Goal: Task Accomplishment & Management: Use online tool/utility

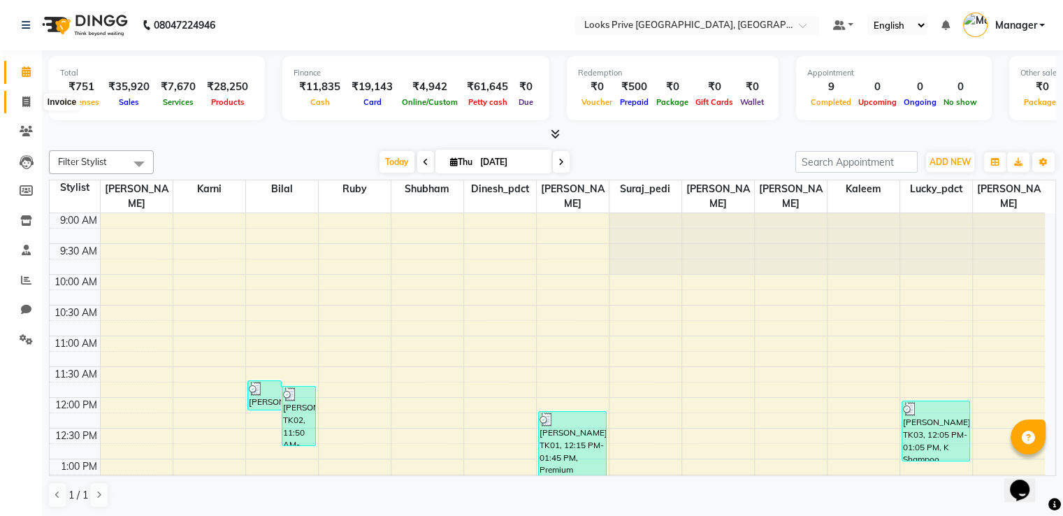
drag, startPoint x: 15, startPoint y: 109, endPoint x: 56, endPoint y: 110, distance: 40.6
click at [16, 109] on span at bounding box center [26, 102] width 24 height 16
select select "service"
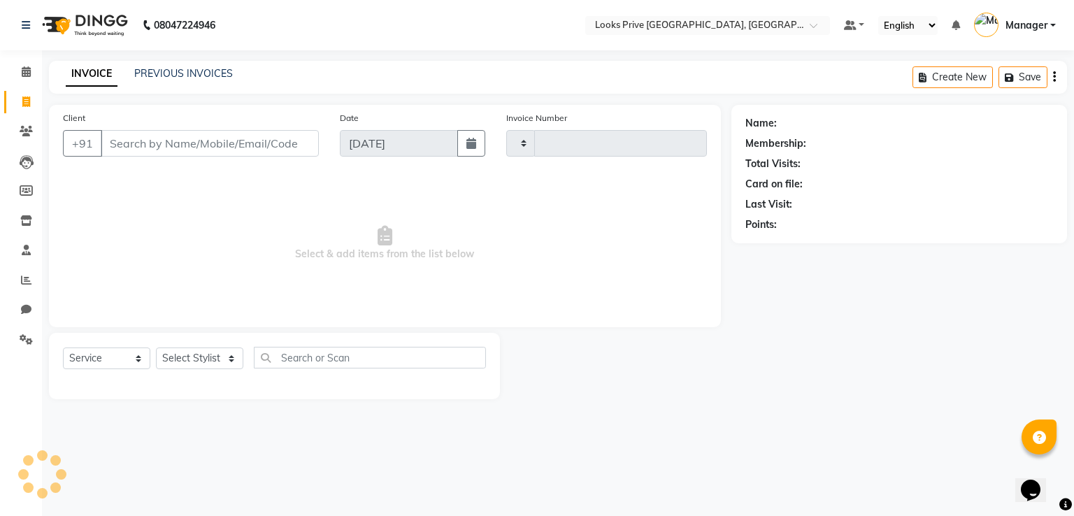
type input "2961"
select select "6205"
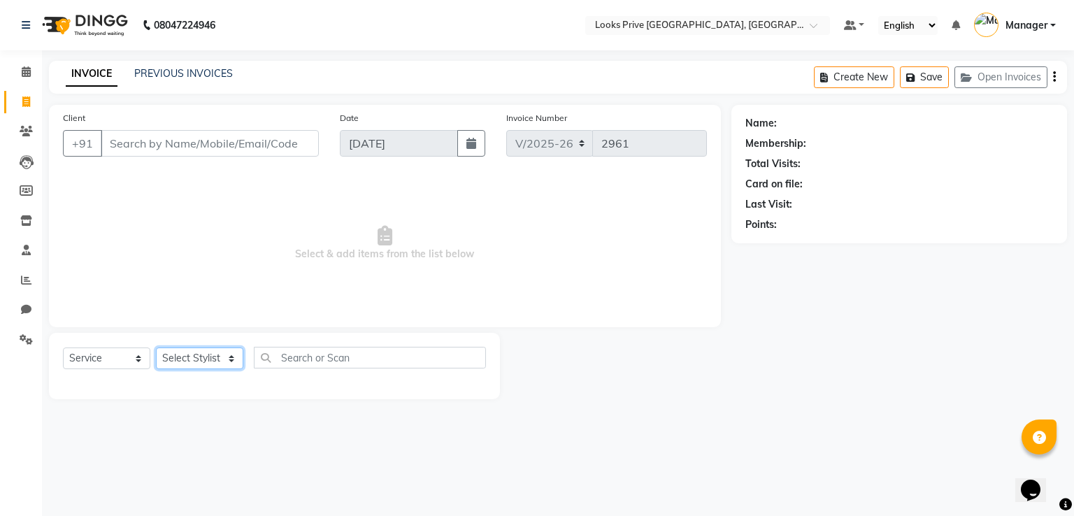
drag, startPoint x: 190, startPoint y: 362, endPoint x: 196, endPoint y: 336, distance: 26.6
click at [192, 358] on select "Select Stylist" at bounding box center [199, 358] width 87 height 22
select select "89834"
click at [156, 348] on select "Select Stylist A2R_Master Aarif Ayesha Bilal Dinesh_pdct Kaleem Karni Lucky_pdc…" at bounding box center [199, 358] width 87 height 22
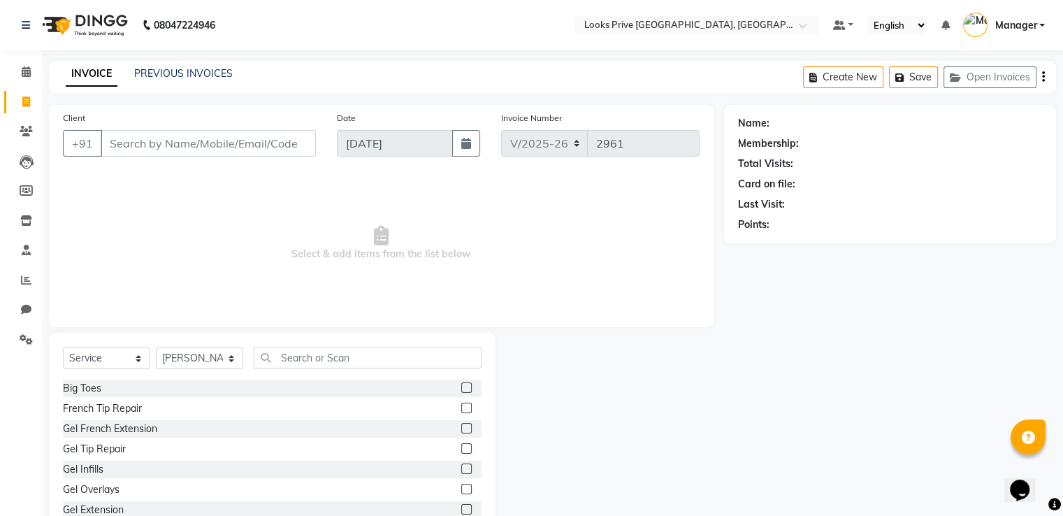
click at [292, 336] on div "Select Service Product Membership Package Voucher Prepaid Gift Card Select Styl…" at bounding box center [272, 436] width 447 height 206
click at [316, 356] on input "text" at bounding box center [368, 358] width 228 height 22
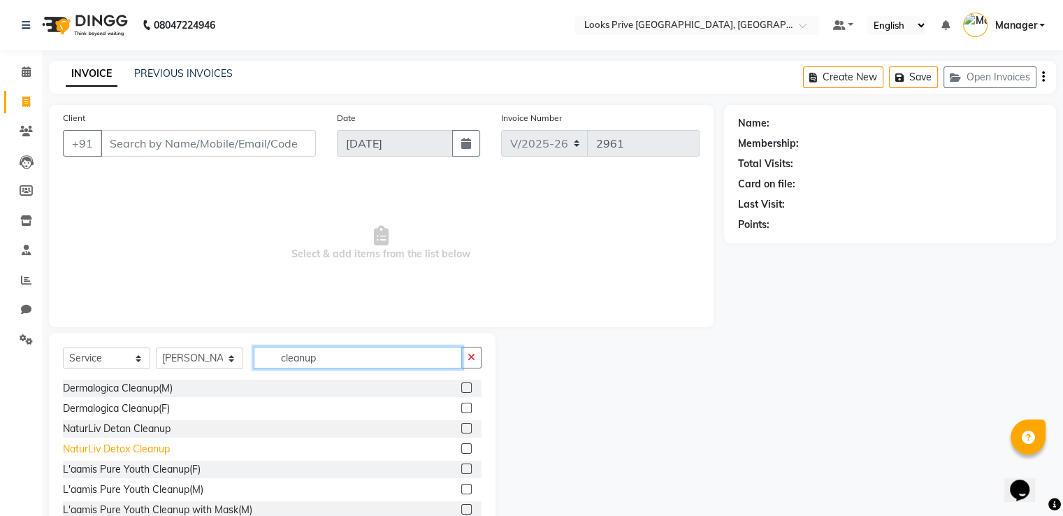
type input "cleanup"
click at [156, 443] on div "NaturLiv Detox Cleanup" at bounding box center [116, 449] width 107 height 15
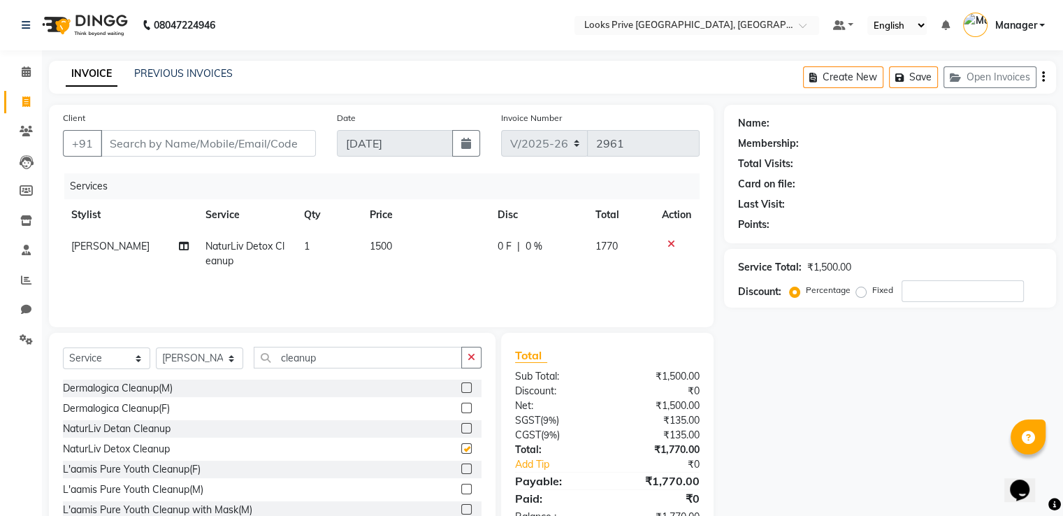
checkbox input "false"
drag, startPoint x: 353, startPoint y: 354, endPoint x: 0, endPoint y: 385, distance: 354.4
click at [0, 364] on app-home "08047224946 Select Location × Looks Prive Dehradun, Dehradun Default Panel My P…" at bounding box center [531, 280] width 1063 height 560
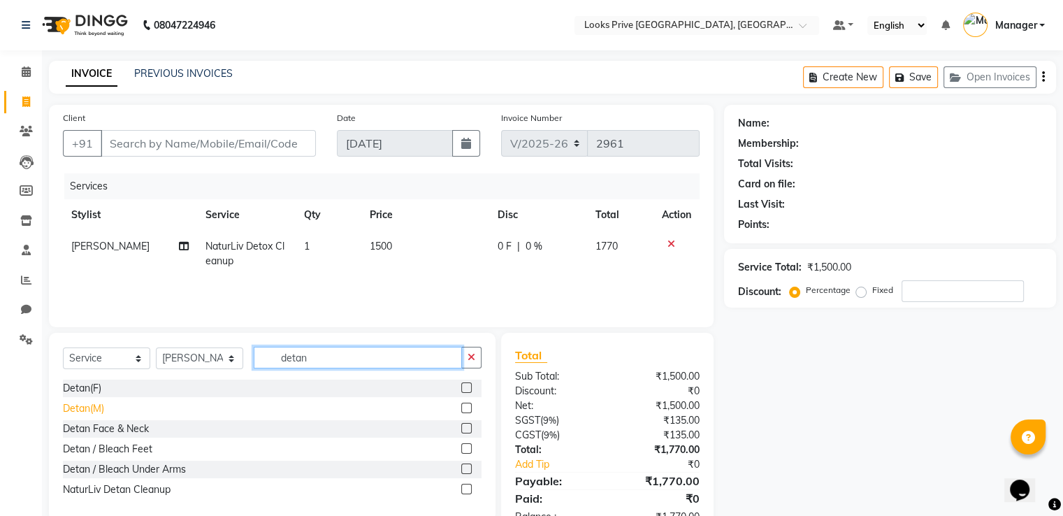
type input "detan"
click at [101, 410] on div "Detan(M)" at bounding box center [83, 408] width 41 height 15
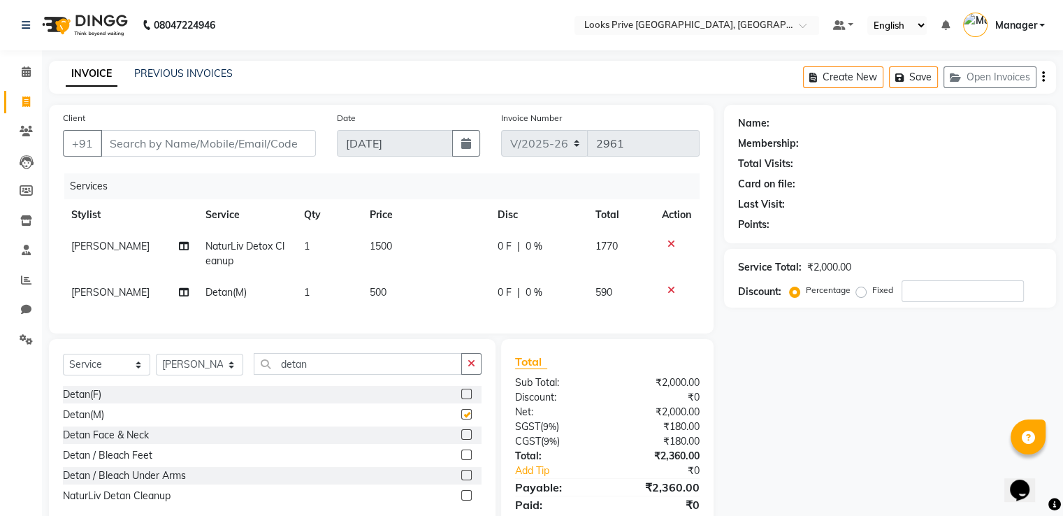
checkbox input "false"
drag, startPoint x: 380, startPoint y: 307, endPoint x: 411, endPoint y: 301, distance: 31.3
click at [387, 306] on td "500" at bounding box center [425, 292] width 128 height 31
select select "89834"
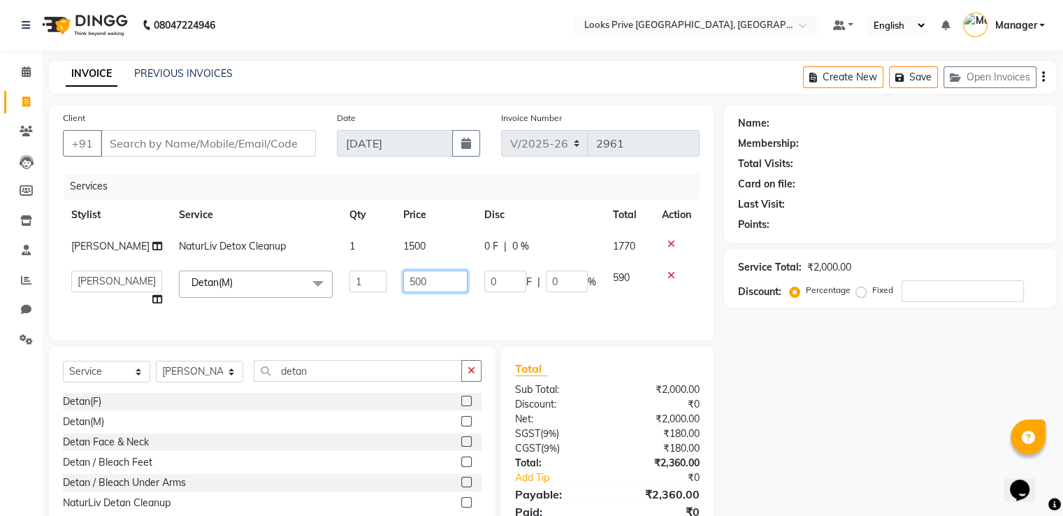
drag, startPoint x: 428, startPoint y: 300, endPoint x: 281, endPoint y: 278, distance: 148.4
click at [285, 278] on tr "A2R_Master Aarif Ayesha Bilal Dinesh_pdct Kaleem Karni Lucky_pdct Manager Muska…" at bounding box center [381, 288] width 637 height 53
type input "700"
click at [254, 141] on input "Client" at bounding box center [208, 143] width 215 height 27
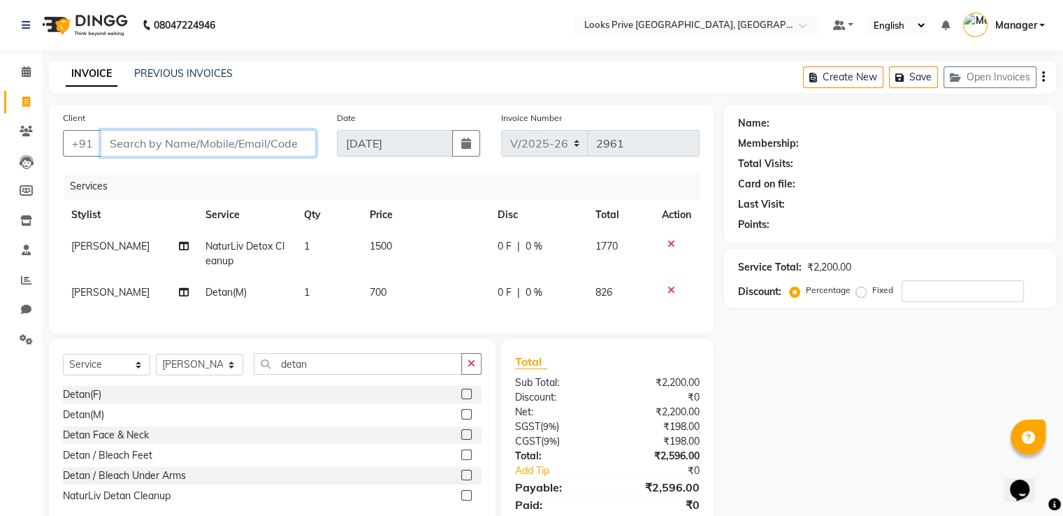
type input "9"
type input "0"
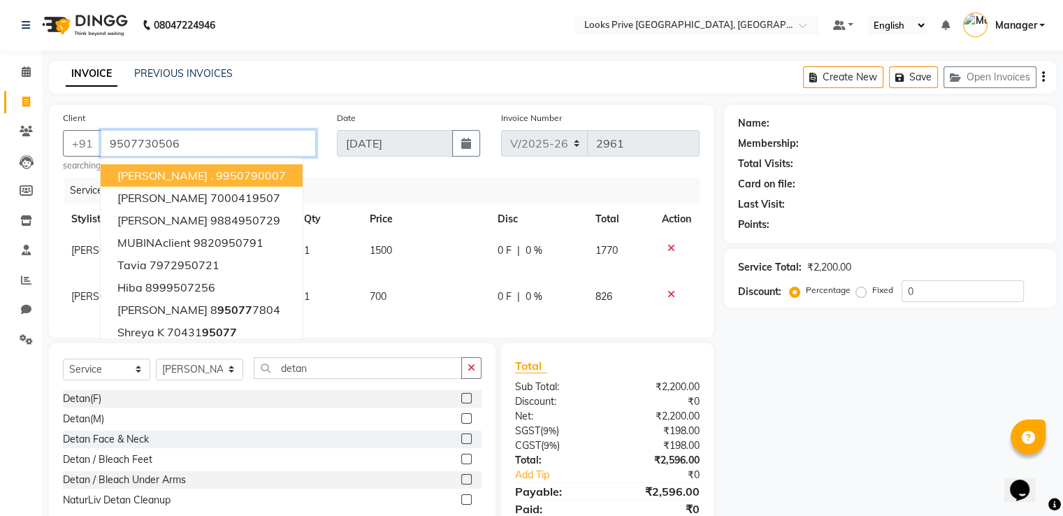
type input "9507730506"
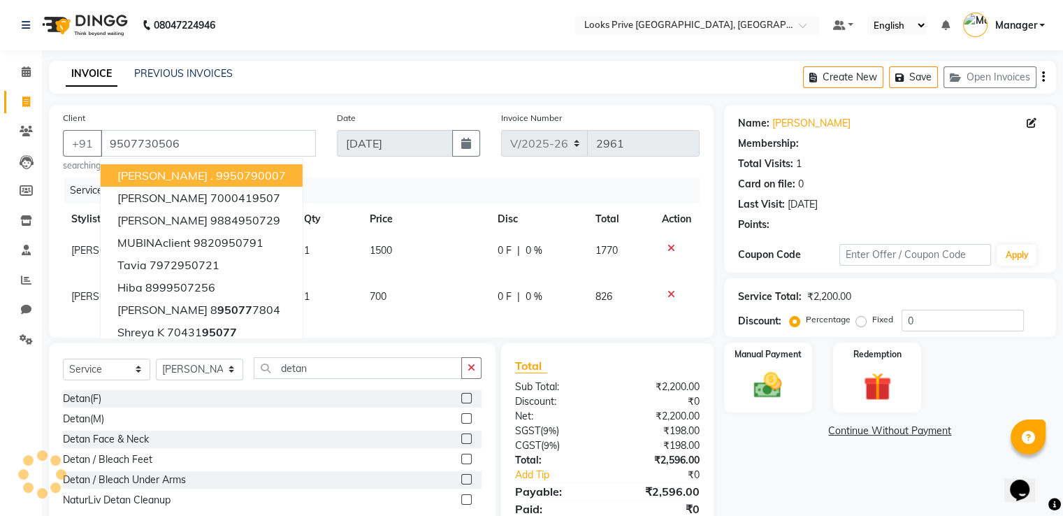
select select "1: Object"
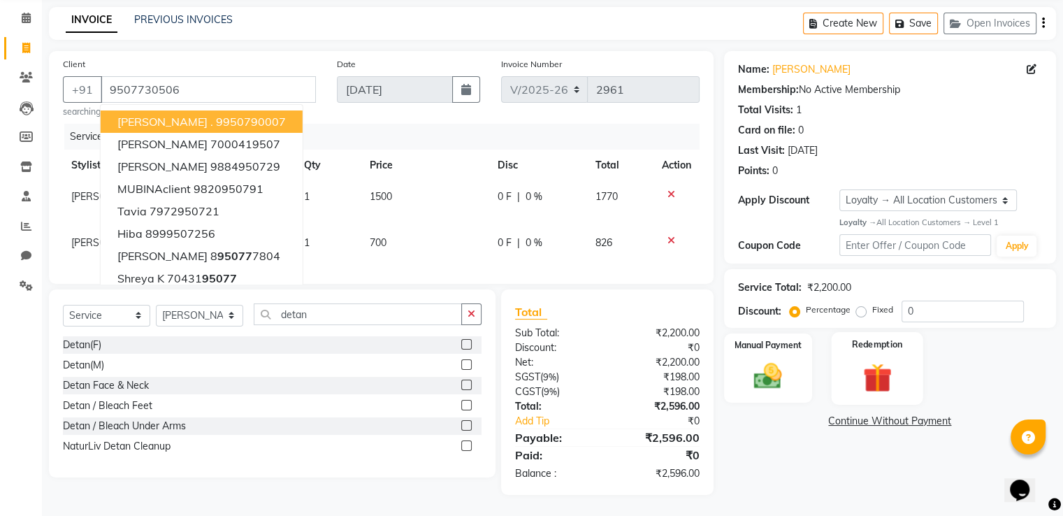
scroll to position [65, 0]
click at [947, 301] on input "0" at bounding box center [963, 312] width 122 height 22
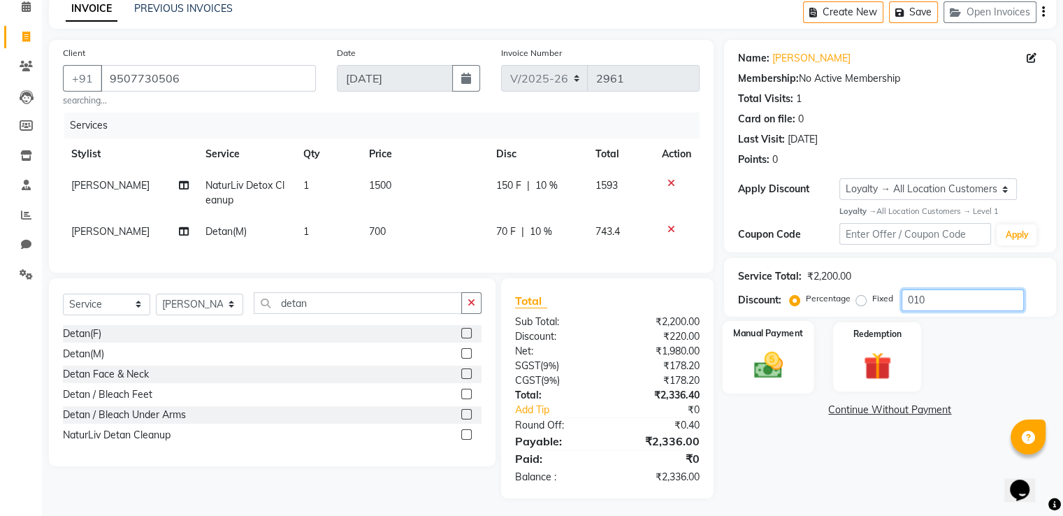
type input "010"
click at [786, 379] on img at bounding box center [768, 365] width 47 height 34
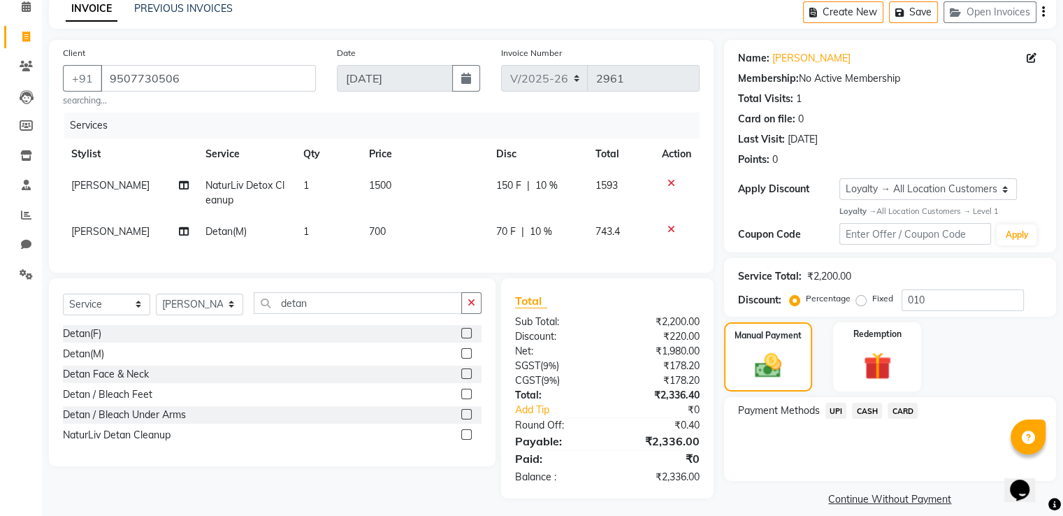
click at [838, 403] on span "UPI" at bounding box center [837, 411] width 22 height 16
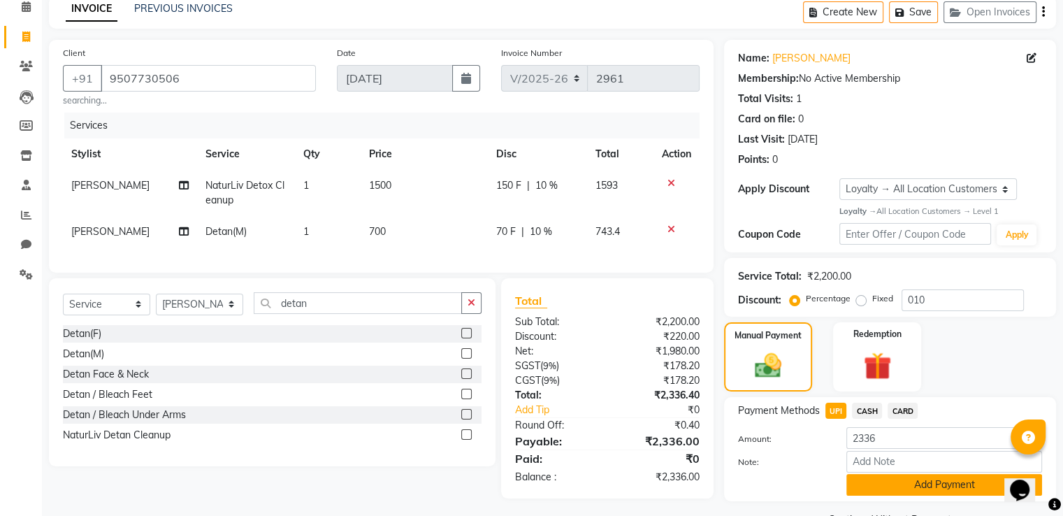
click at [862, 480] on button "Add Payment" at bounding box center [945, 485] width 196 height 22
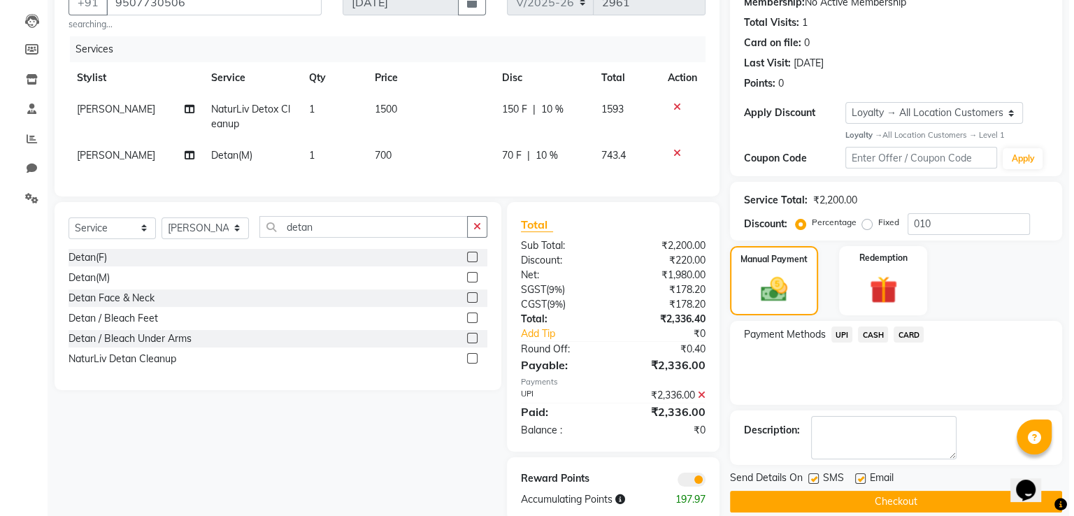
scroll to position [194, 0]
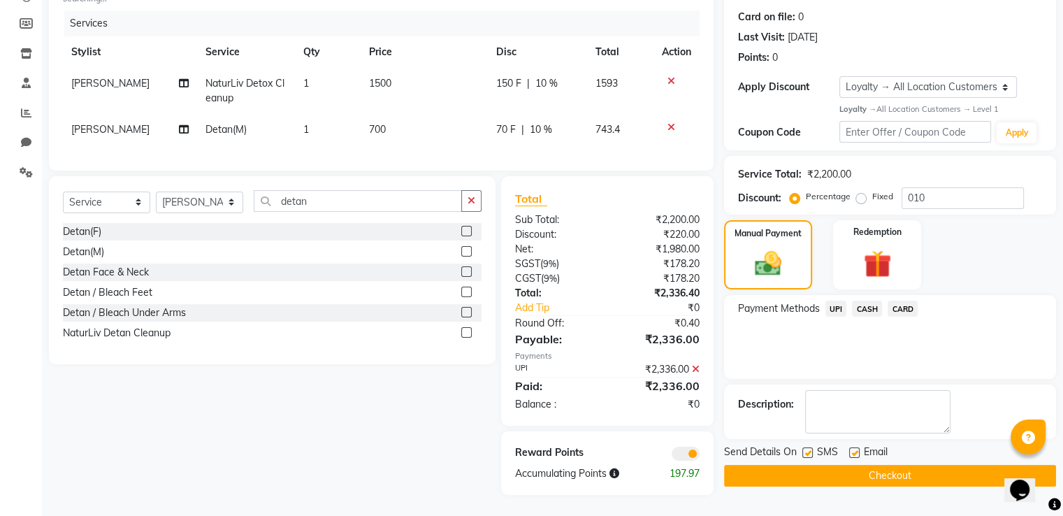
click at [688, 447] on span at bounding box center [686, 454] width 28 height 14
click at [700, 456] on input "checkbox" at bounding box center [700, 456] width 0 height 0
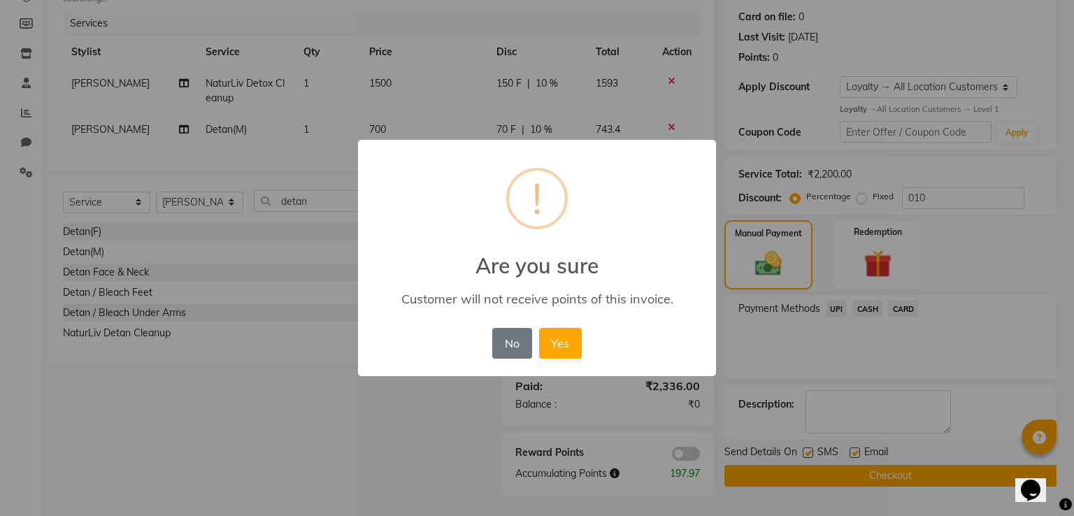
click at [539, 328] on button "Yes" at bounding box center [560, 343] width 43 height 31
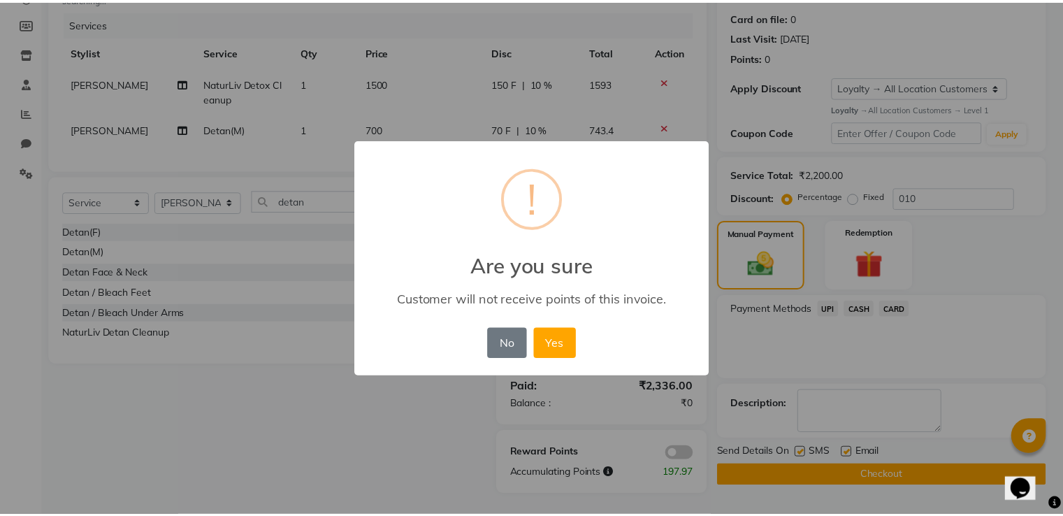
scroll to position [159, 0]
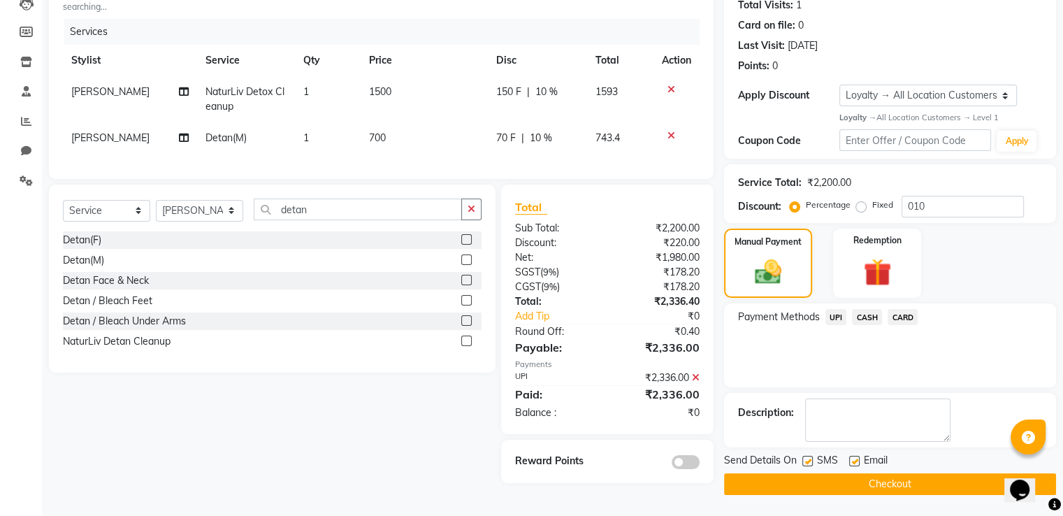
click at [775, 481] on button "Checkout" at bounding box center [890, 484] width 332 height 22
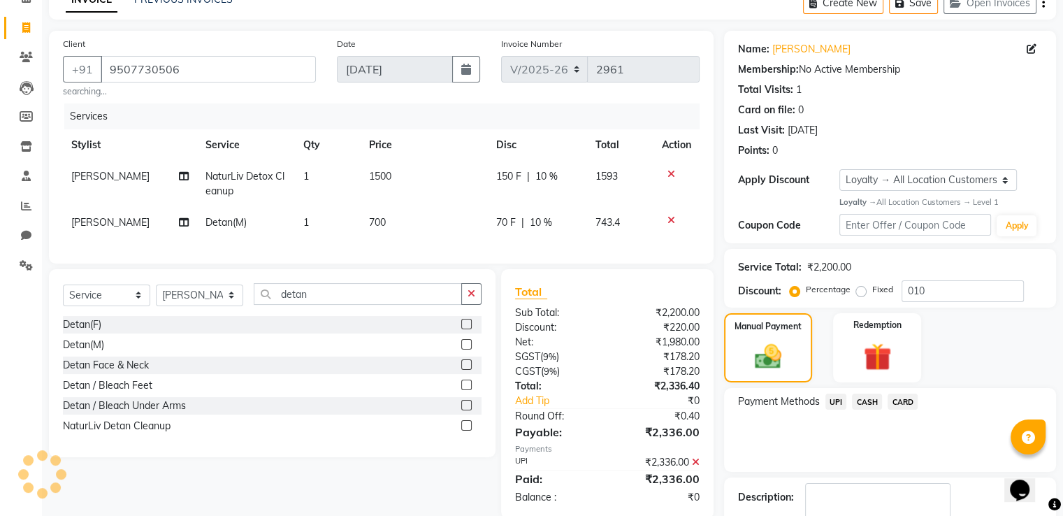
scroll to position [0, 0]
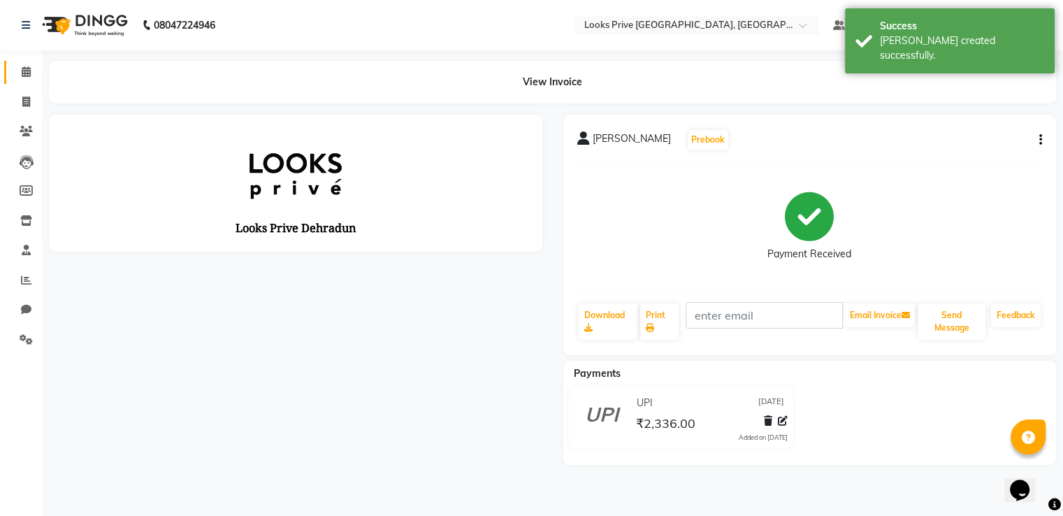
click at [8, 76] on link "Calendar" at bounding box center [21, 72] width 34 height 23
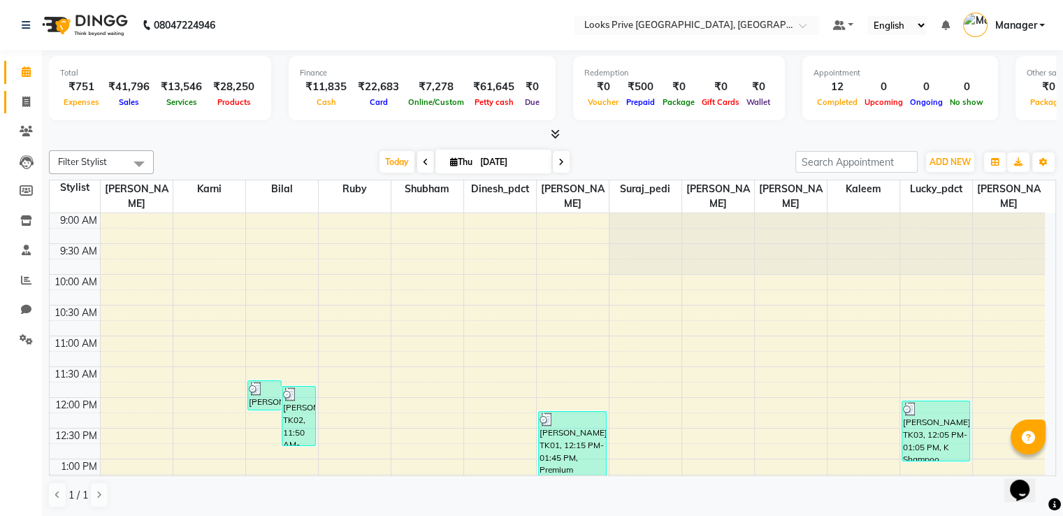
click at [36, 98] on span at bounding box center [26, 102] width 24 height 16
select select "6205"
select select "service"
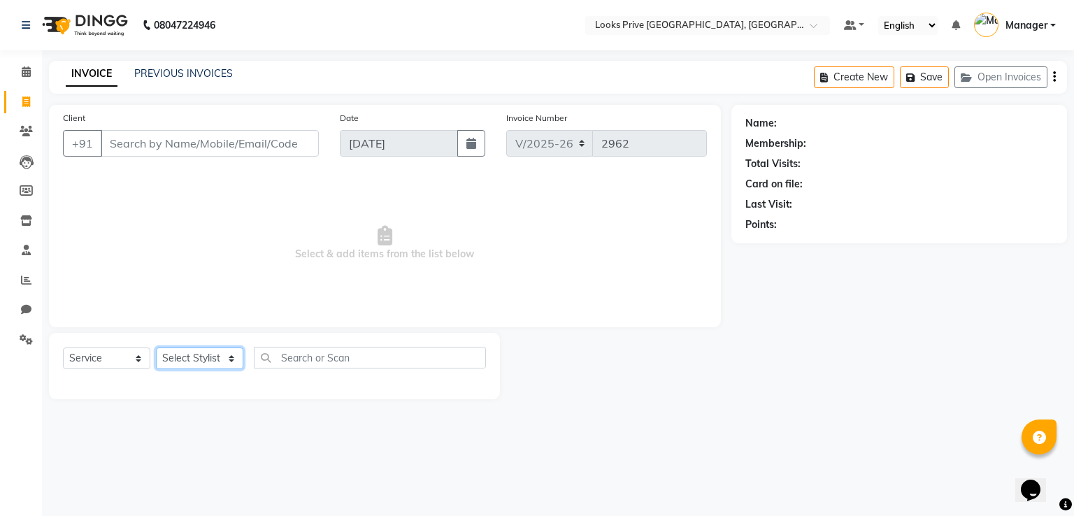
click at [180, 356] on select "Select Stylist A2R_Master Aarif Ayesha Bilal Dinesh_pdct Kaleem Karni Lucky_pdc…" at bounding box center [199, 358] width 87 height 22
select select "45658"
click at [156, 348] on select "Select Stylist A2R_Master Aarif Ayesha Bilal Dinesh_pdct Kaleem Karni Lucky_pdc…" at bounding box center [199, 358] width 87 height 22
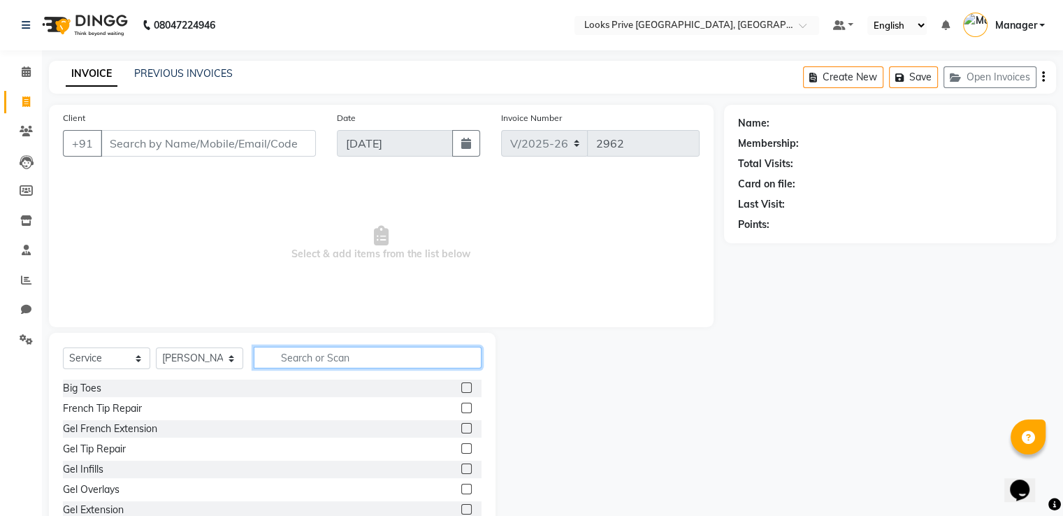
click at [301, 363] on input "text" at bounding box center [368, 358] width 228 height 22
type input "sty"
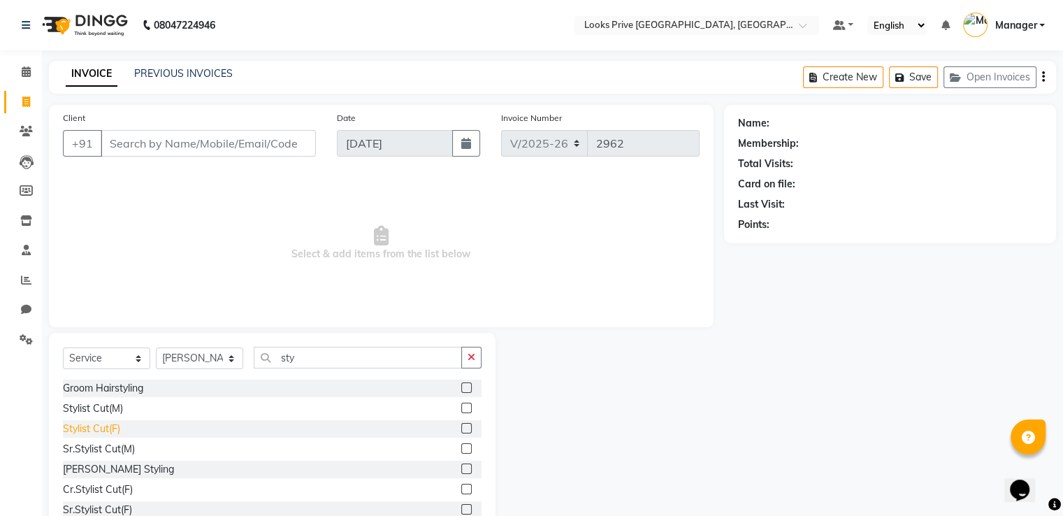
click at [104, 430] on div "Stylist Cut(F)" at bounding box center [91, 429] width 57 height 15
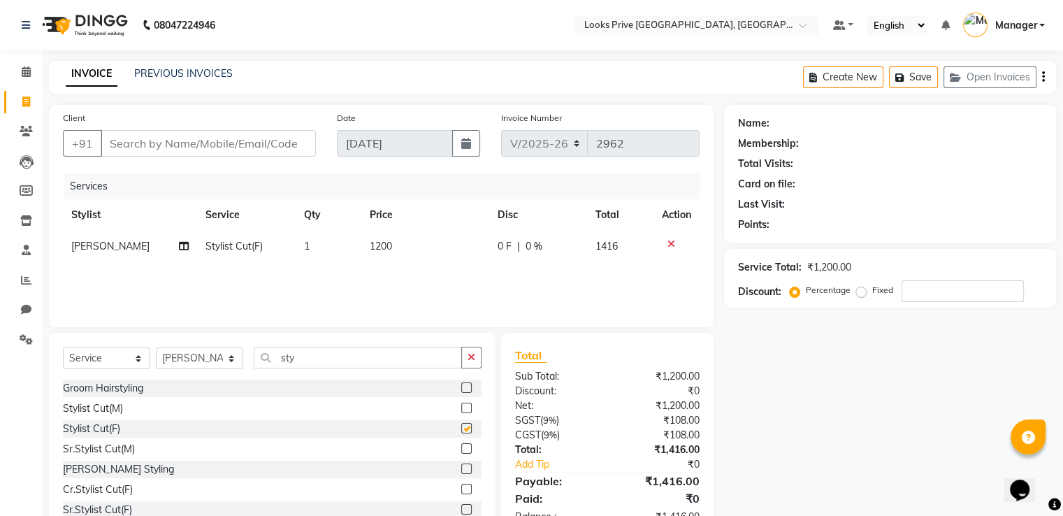
checkbox input "false"
drag, startPoint x: 387, startPoint y: 252, endPoint x: 401, endPoint y: 249, distance: 15.1
click at [401, 249] on td "1200" at bounding box center [425, 246] width 128 height 31
select select "45658"
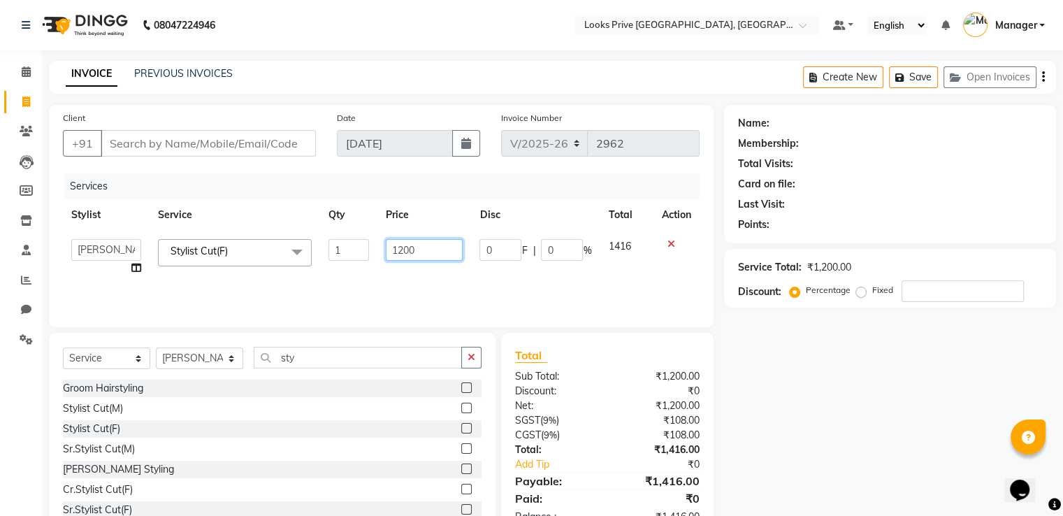
drag, startPoint x: 401, startPoint y: 249, endPoint x: 334, endPoint y: 238, distance: 67.9
click at [349, 244] on tr "A2R_Master Aarif Ayesha Bilal Dinesh_pdct Kaleem Karni Lucky_pdct Manager Muska…" at bounding box center [381, 257] width 637 height 53
type input "1500"
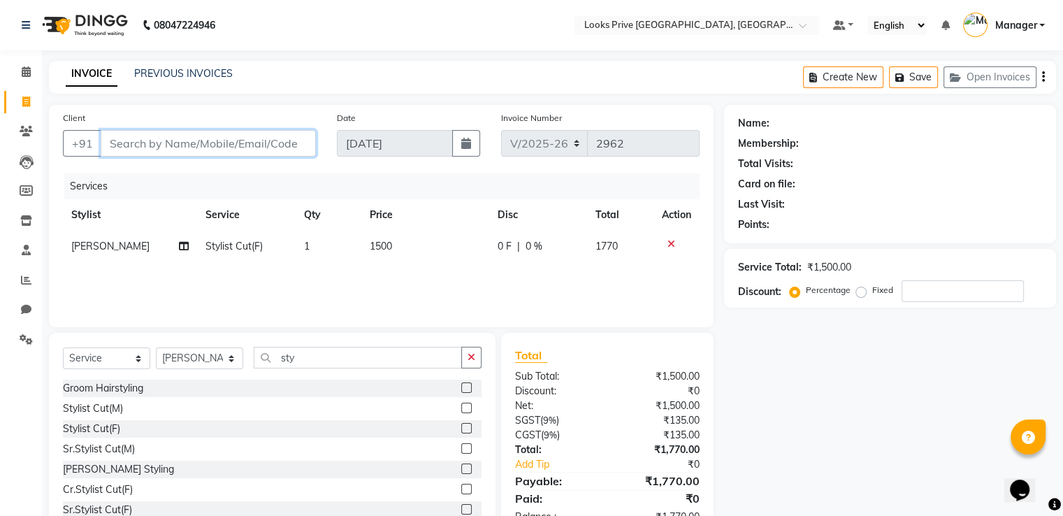
click at [227, 146] on input "Client" at bounding box center [208, 143] width 215 height 27
type input "8"
type input "0"
type input "8979564362"
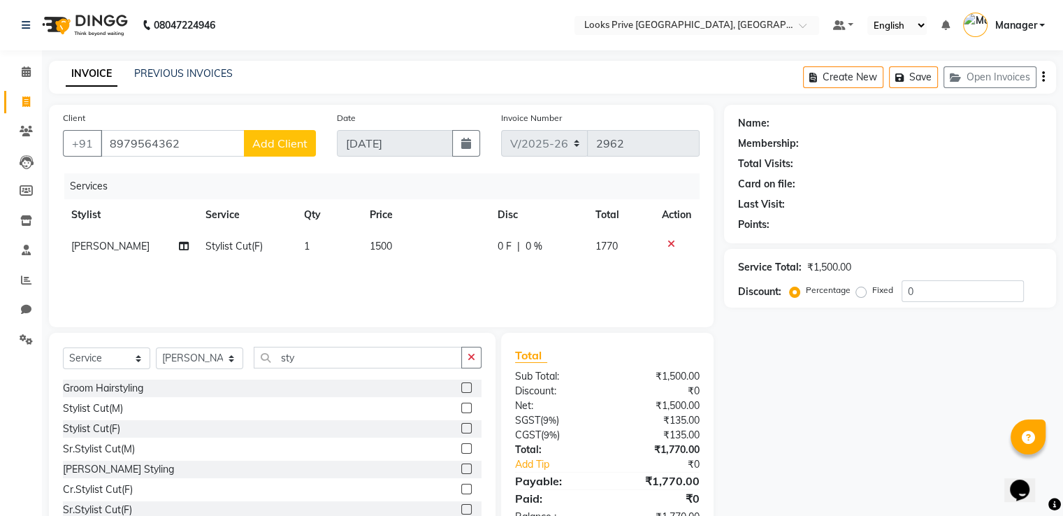
click at [272, 137] on span "Add Client" at bounding box center [279, 143] width 55 height 14
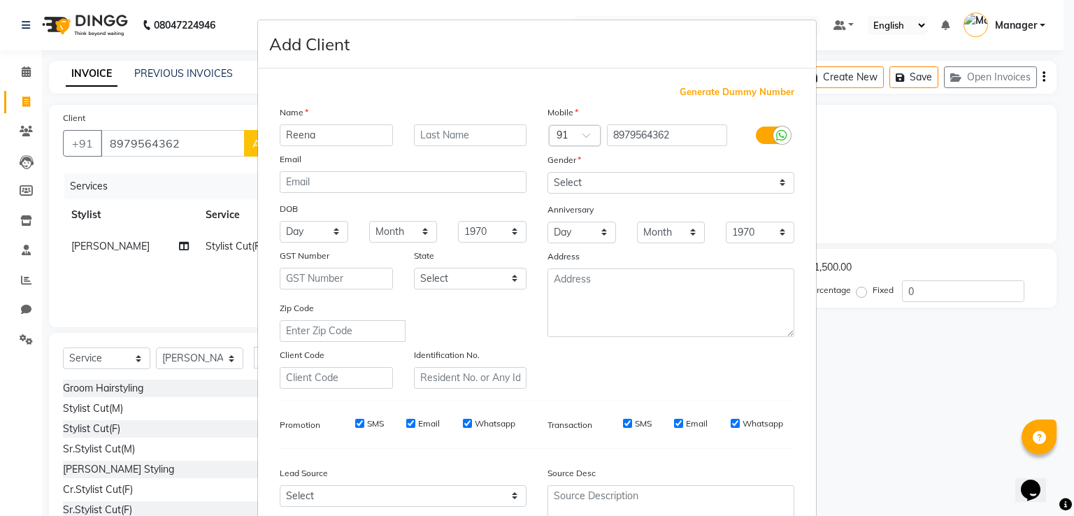
type input "Reena"
click at [643, 171] on div "Gender" at bounding box center [671, 162] width 268 height 20
drag, startPoint x: 643, startPoint y: 180, endPoint x: 643, endPoint y: 188, distance: 8.4
click at [643, 180] on select "Select Male Female Other Prefer Not To Say" at bounding box center [670, 183] width 247 height 22
select select "female"
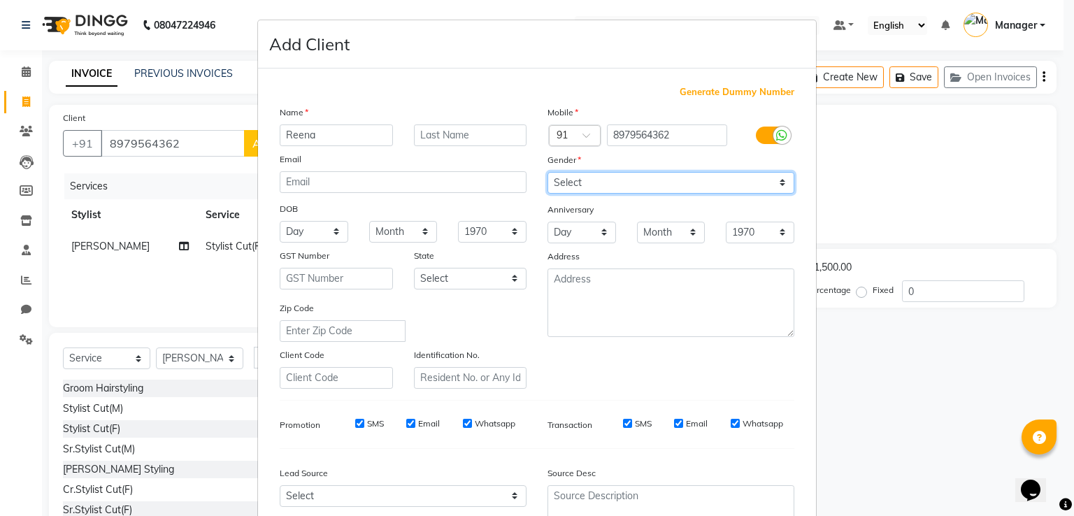
click at [547, 173] on select "Select Male Female Other Prefer Not To Say" at bounding box center [670, 183] width 247 height 22
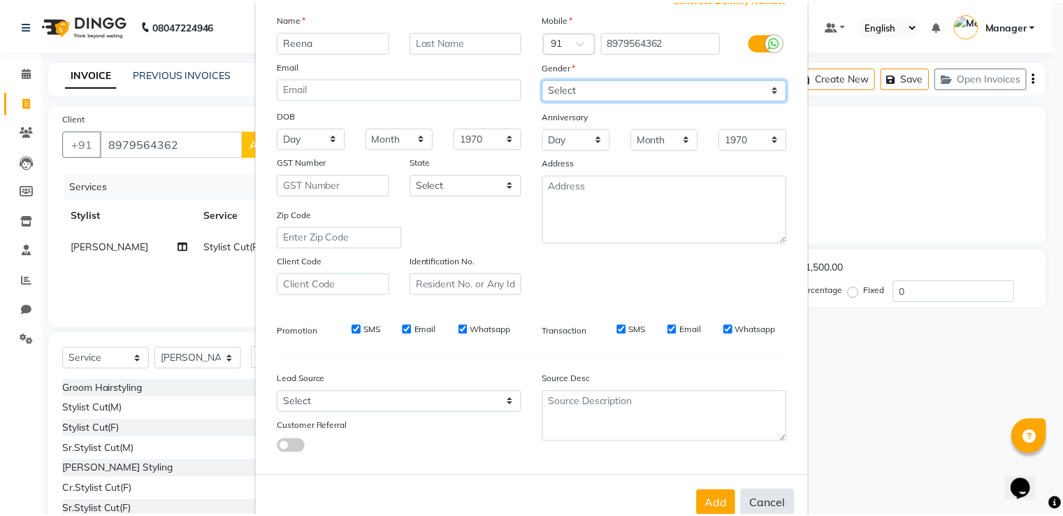
scroll to position [136, 0]
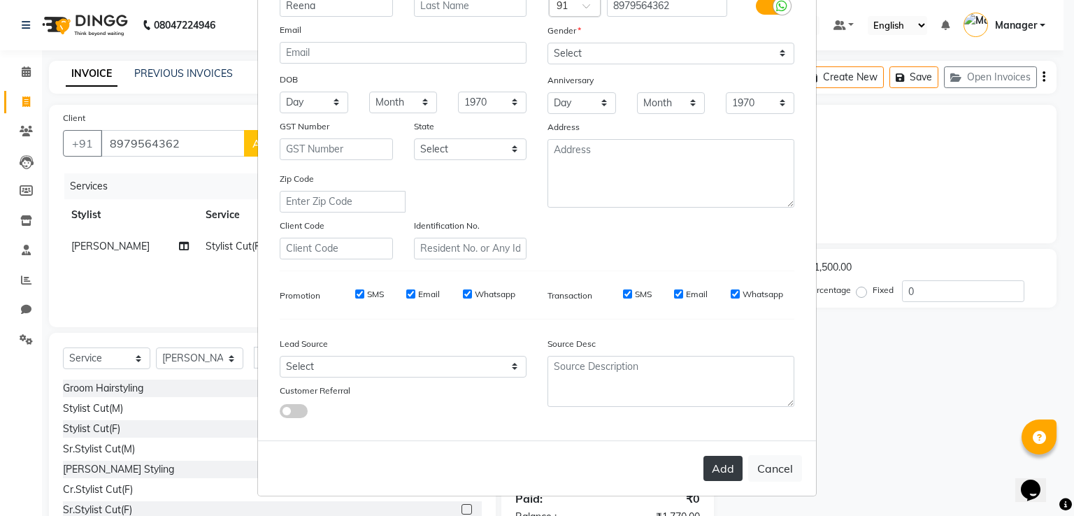
click at [736, 465] on div "Add Cancel" at bounding box center [537, 467] width 558 height 55
click at [733, 464] on button "Add" at bounding box center [722, 468] width 39 height 25
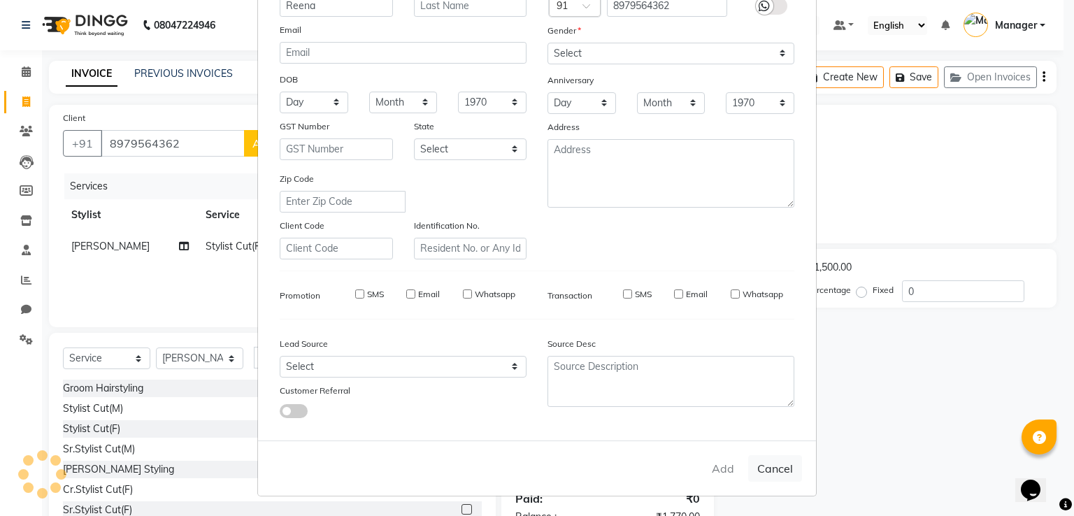
select select
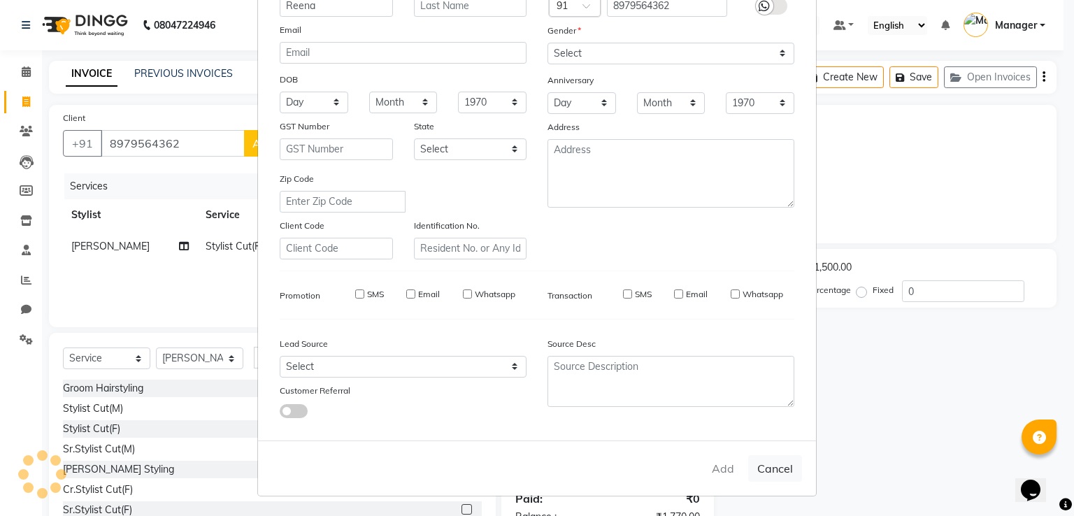
select select
checkbox input "false"
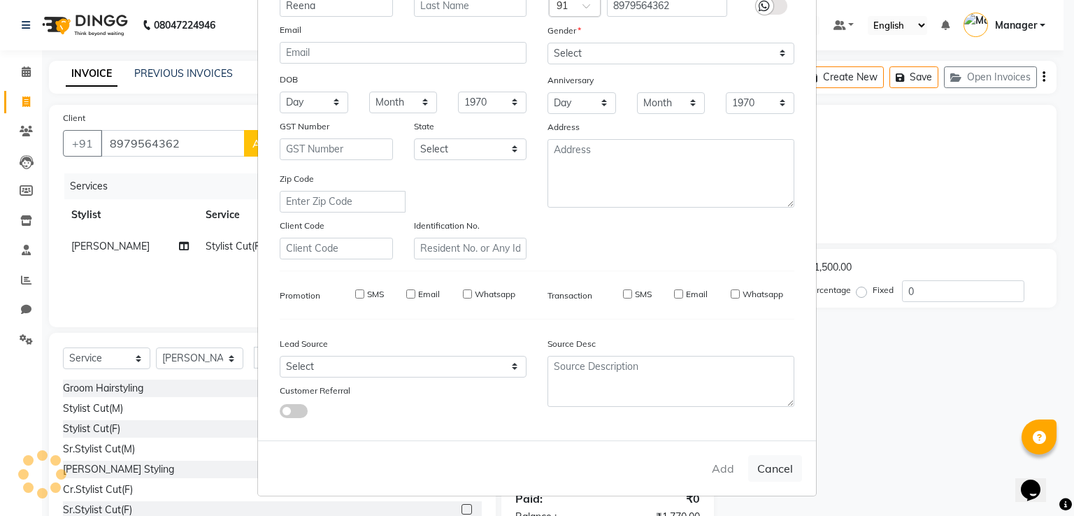
checkbox input "false"
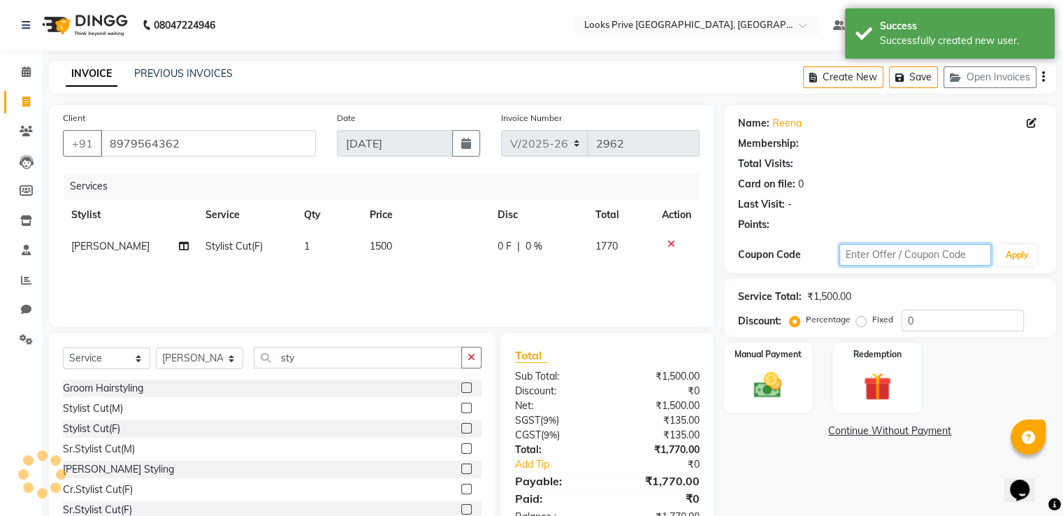
click at [858, 266] on input "text" at bounding box center [916, 255] width 152 height 22
select select "1: Object"
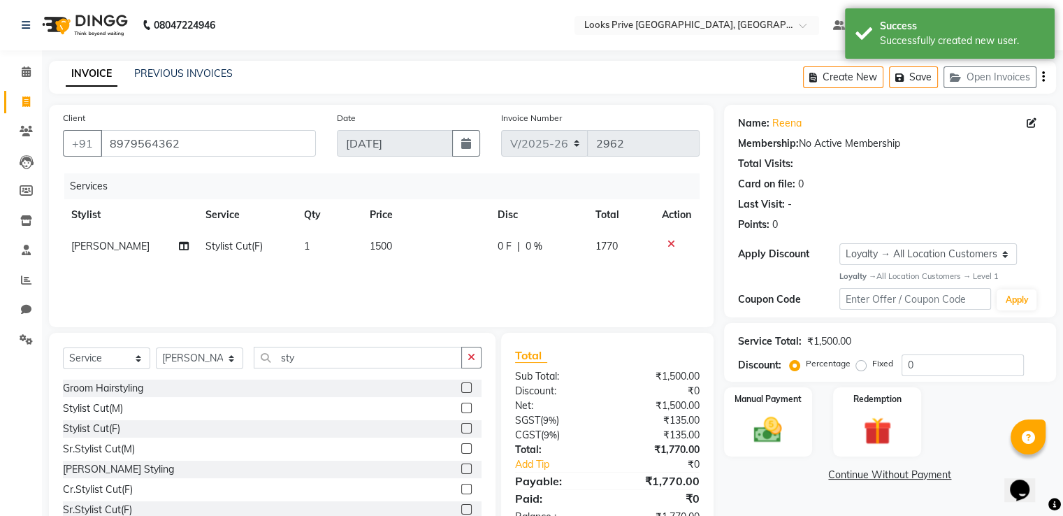
drag, startPoint x: 859, startPoint y: 367, endPoint x: 915, endPoint y: 373, distance: 56.2
click at [873, 367] on label "Fixed" at bounding box center [883, 363] width 21 height 13
click at [859, 367] on input "Fixed" at bounding box center [864, 364] width 10 height 10
radio input "true"
click at [940, 372] on input "0" at bounding box center [963, 365] width 122 height 22
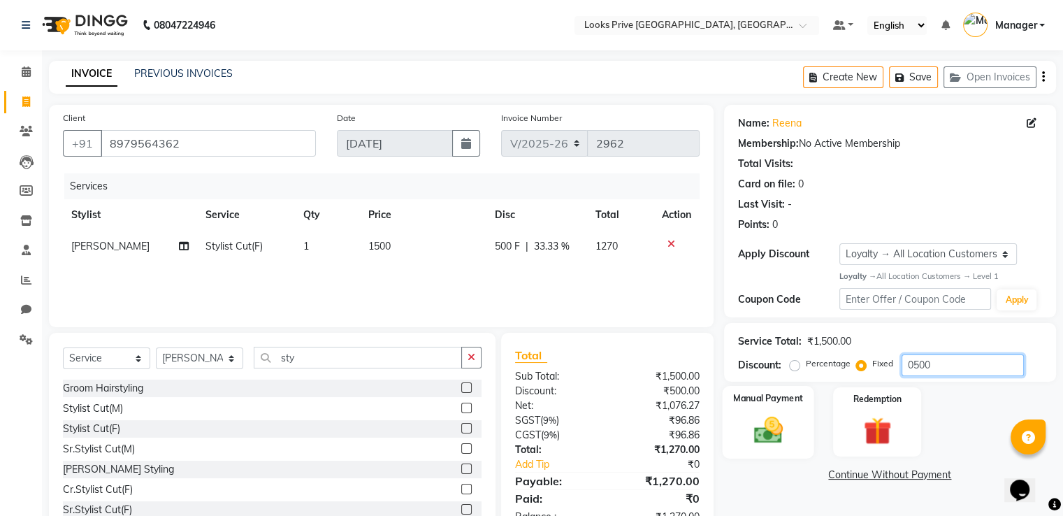
type input "0500"
click at [780, 438] on img at bounding box center [768, 430] width 47 height 34
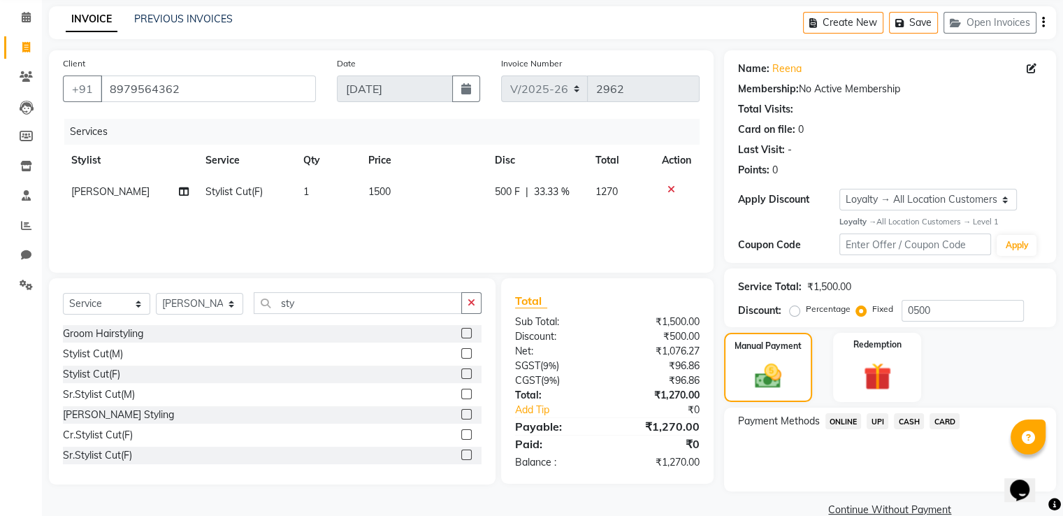
scroll to position [70, 0]
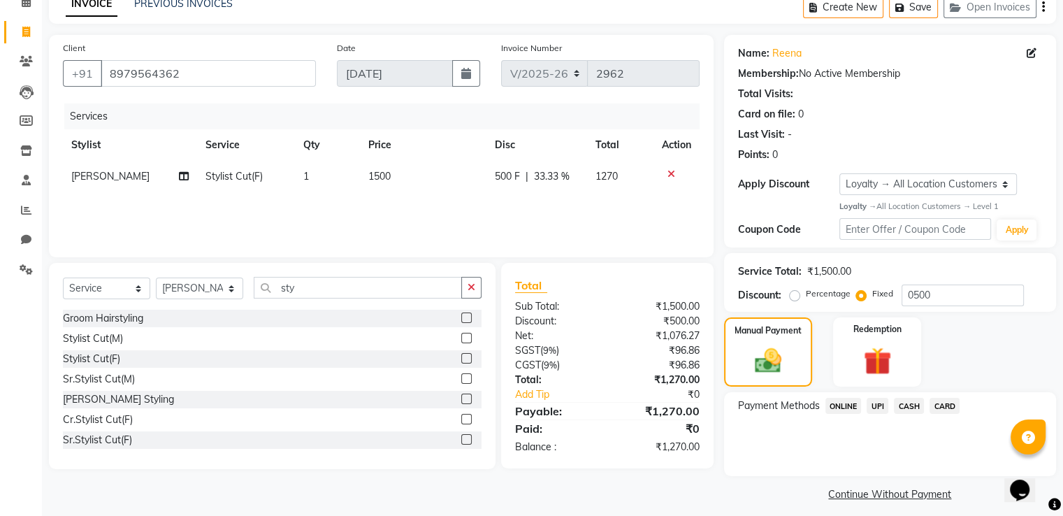
click at [940, 408] on span "CARD" at bounding box center [945, 406] width 30 height 16
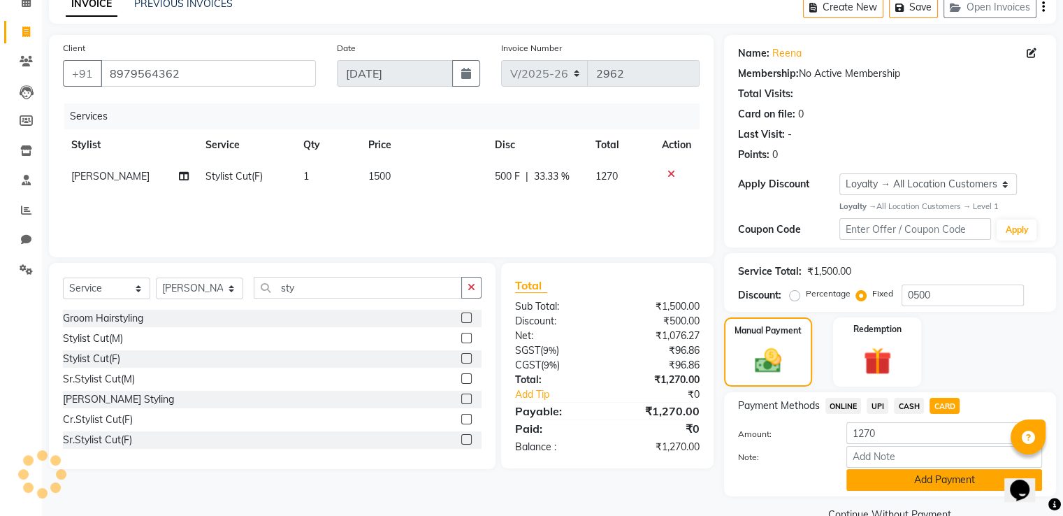
click at [863, 482] on button "Add Payment" at bounding box center [945, 480] width 196 height 22
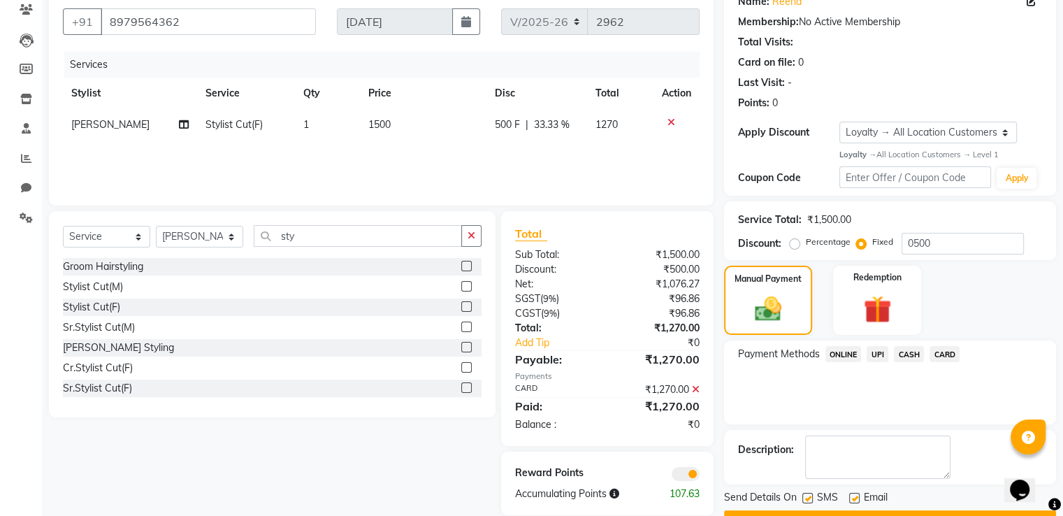
scroll to position [158, 0]
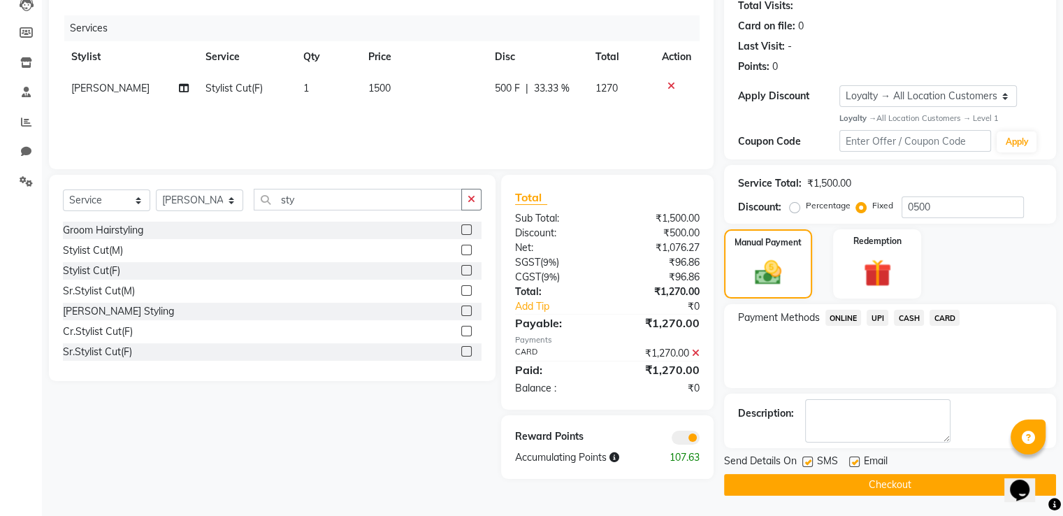
click at [705, 438] on div at bounding box center [659, 436] width 103 height 15
click at [691, 440] on span at bounding box center [686, 438] width 28 height 14
click at [700, 440] on input "checkbox" at bounding box center [700, 440] width 0 height 0
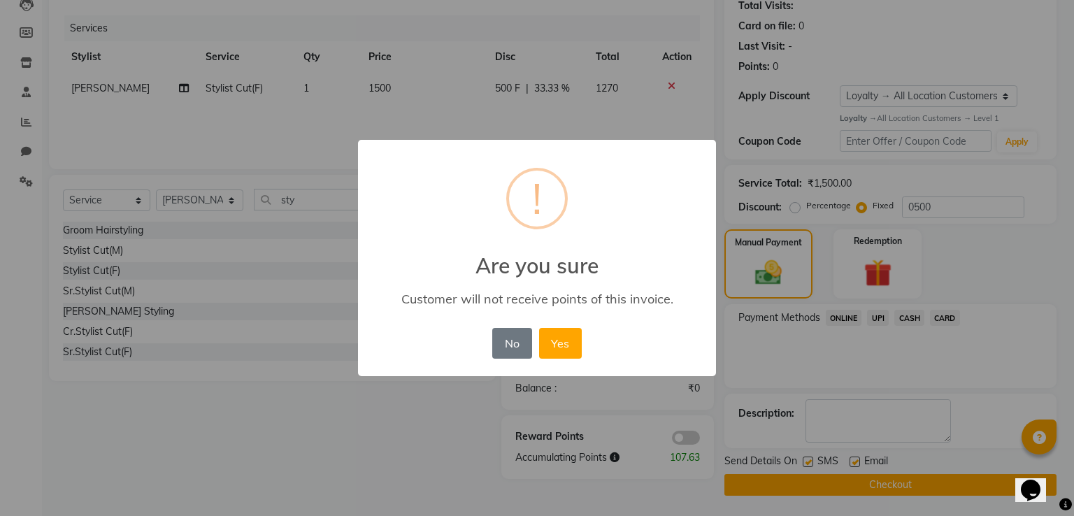
click at [539, 328] on button "Yes" at bounding box center [560, 343] width 43 height 31
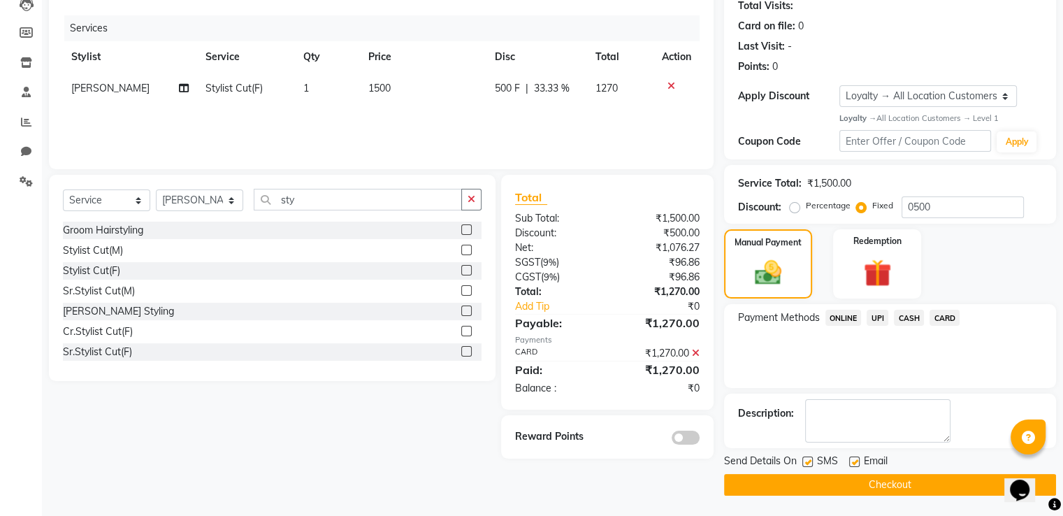
click at [820, 474] on button "Checkout" at bounding box center [890, 485] width 332 height 22
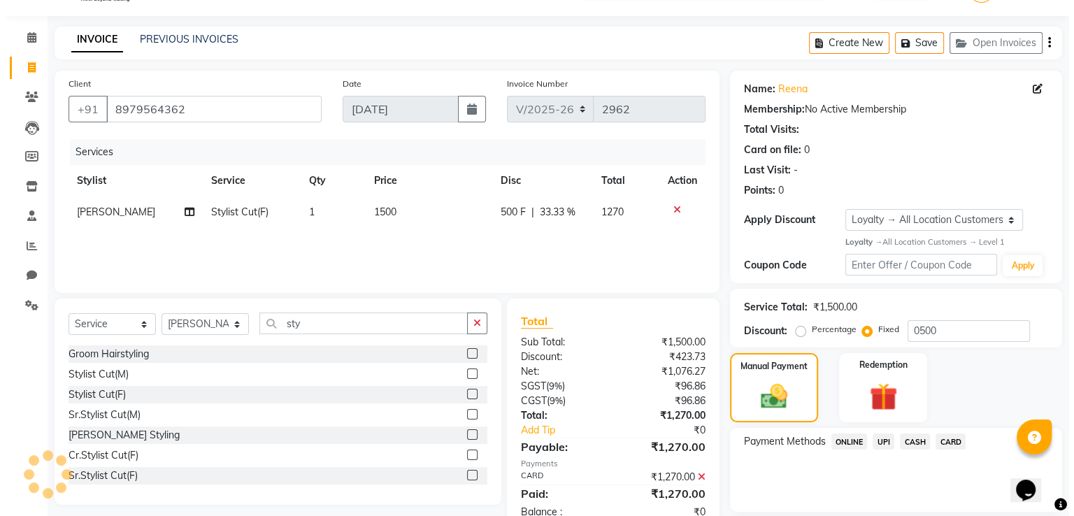
scroll to position [0, 0]
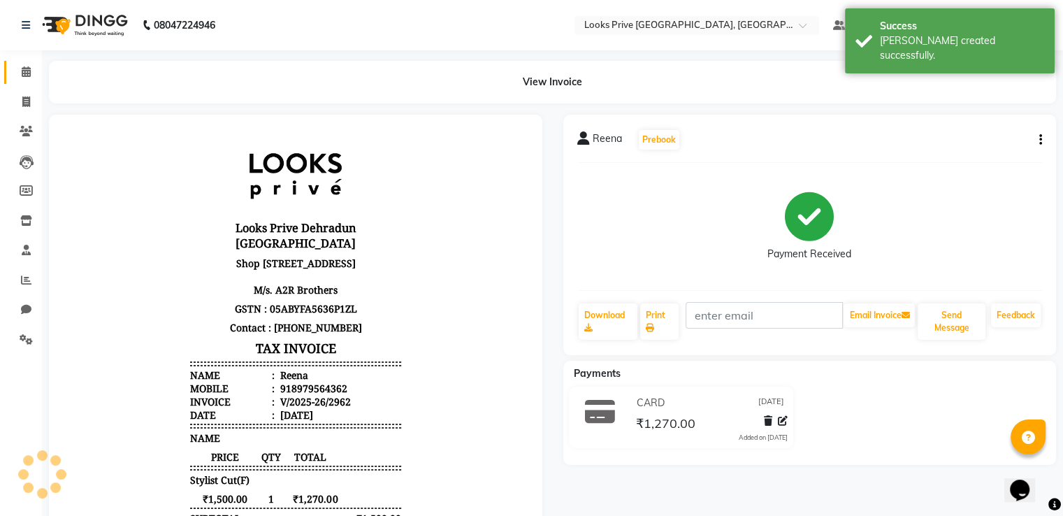
click at [11, 73] on link "Calendar" at bounding box center [21, 72] width 34 height 23
